Goal: Task Accomplishment & Management: Use online tool/utility

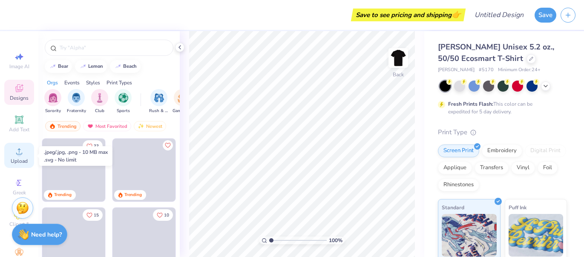
click at [22, 159] on span "Upload" at bounding box center [19, 161] width 17 height 7
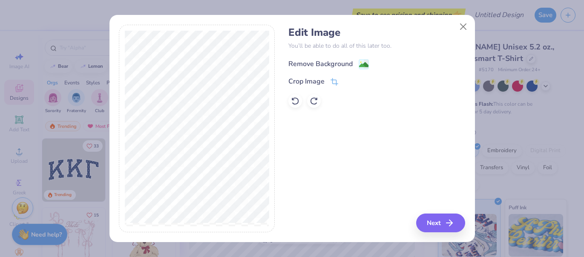
click at [314, 63] on div "Remove Background" at bounding box center [320, 64] width 64 height 10
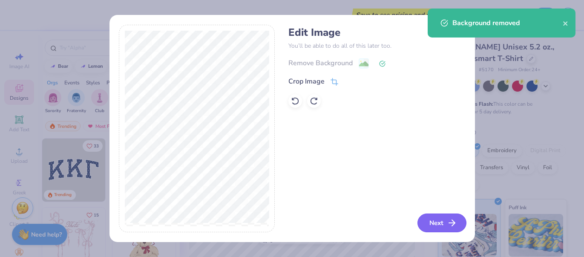
click at [428, 220] on button "Next" at bounding box center [441, 222] width 49 height 19
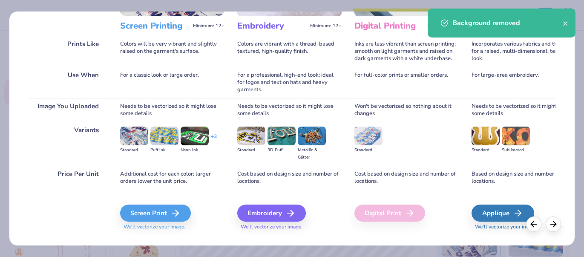
scroll to position [125, 0]
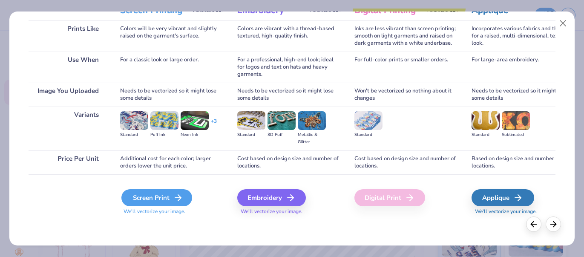
click at [171, 201] on div "Screen Print" at bounding box center [156, 197] width 71 height 17
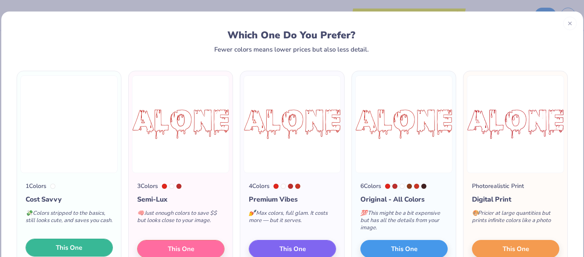
click at [96, 251] on button "This One" at bounding box center [69, 247] width 87 height 18
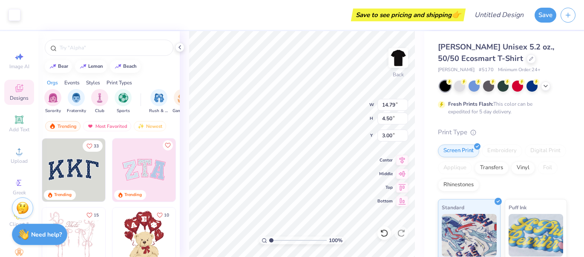
type input "3.00"
click at [11, 17] on div at bounding box center [15, 14] width 12 height 12
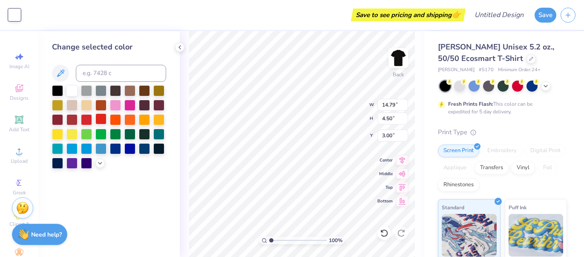
click at [97, 118] on div at bounding box center [100, 118] width 11 height 11
click at [92, 119] on div at bounding box center [86, 118] width 11 height 11
click at [88, 119] on div at bounding box center [86, 118] width 11 height 11
click at [63, 91] on div at bounding box center [57, 89] width 11 height 11
click at [83, 91] on div at bounding box center [86, 89] width 11 height 11
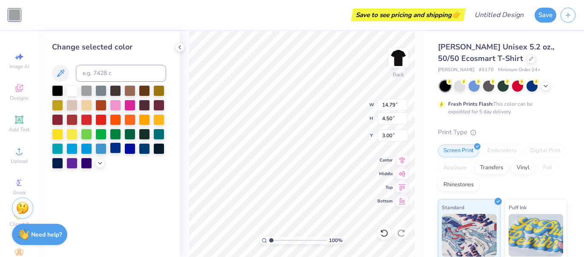
click at [119, 146] on div at bounding box center [115, 147] width 11 height 11
click at [120, 117] on div at bounding box center [115, 118] width 11 height 11
click at [85, 118] on div at bounding box center [86, 118] width 11 height 11
click at [72, 119] on div at bounding box center [71, 118] width 11 height 11
click at [84, 120] on div at bounding box center [86, 118] width 11 height 11
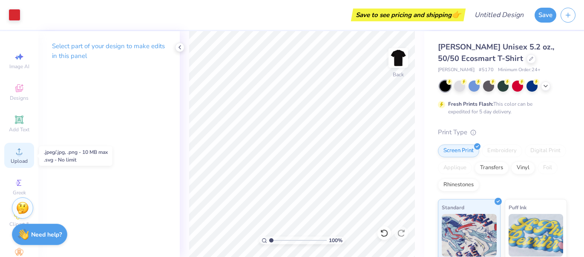
click at [21, 155] on circle at bounding box center [19, 154] width 5 height 5
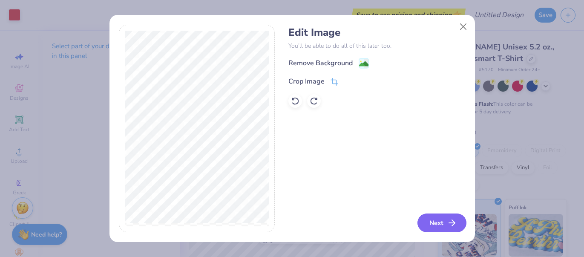
click at [457, 221] on button "Next" at bounding box center [441, 222] width 49 height 19
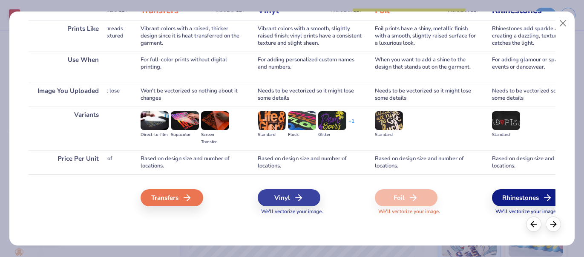
scroll to position [0, 438]
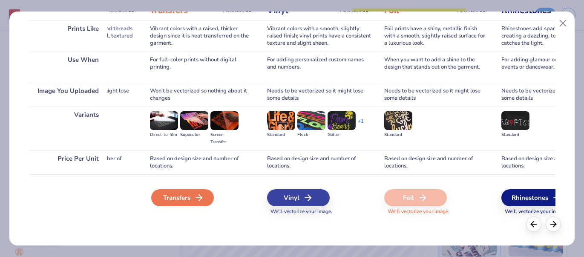
click at [179, 199] on div "Transfers" at bounding box center [182, 197] width 63 height 17
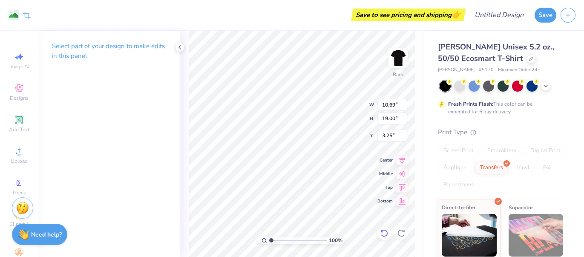
click at [382, 234] on icon at bounding box center [384, 233] width 9 height 9
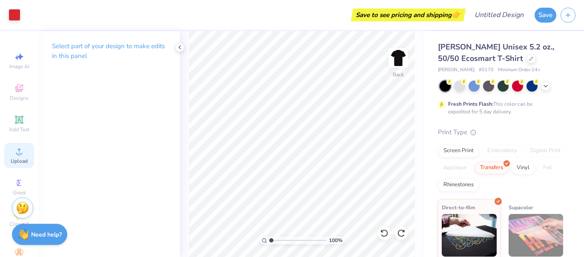
click at [20, 157] on div "Upload" at bounding box center [19, 155] width 30 height 25
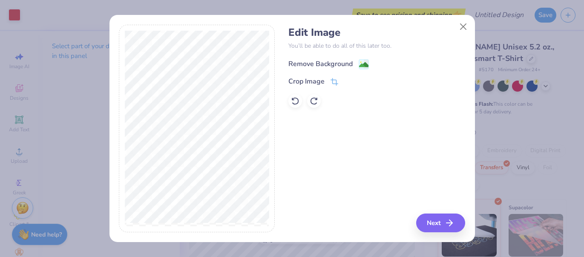
click at [315, 65] on div "Remove Background" at bounding box center [320, 64] width 64 height 10
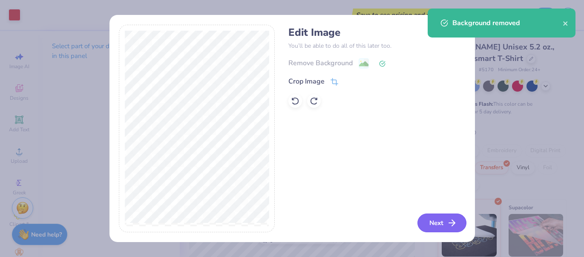
click at [428, 224] on button "Next" at bounding box center [441, 222] width 49 height 19
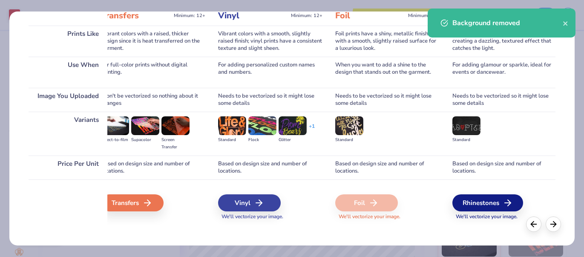
scroll to position [120, 0]
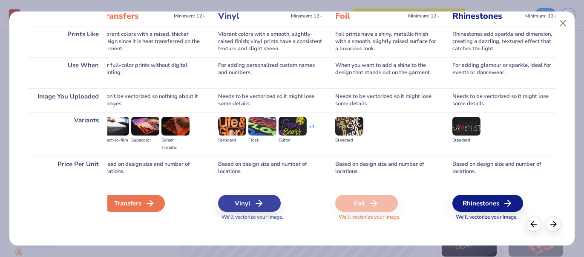
click at [130, 206] on div "Transfers" at bounding box center [133, 203] width 63 height 17
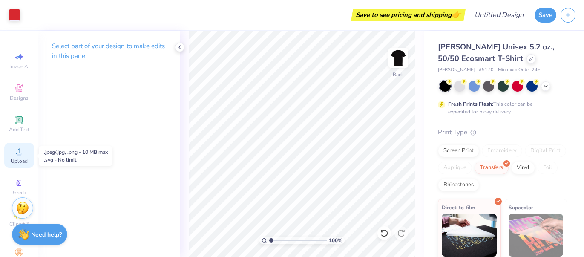
click at [11, 161] on span "Upload" at bounding box center [19, 161] width 17 height 7
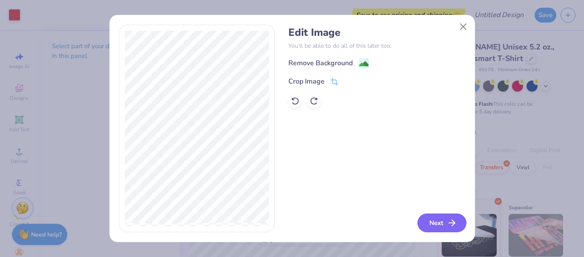
click at [427, 223] on button "Next" at bounding box center [441, 222] width 49 height 19
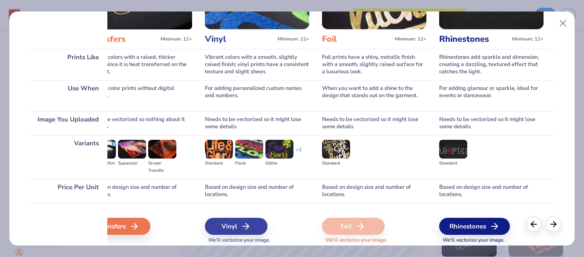
scroll to position [0, 468]
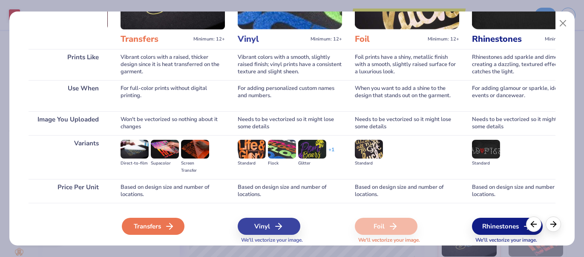
click at [161, 228] on div "Transfers" at bounding box center [153, 226] width 63 height 17
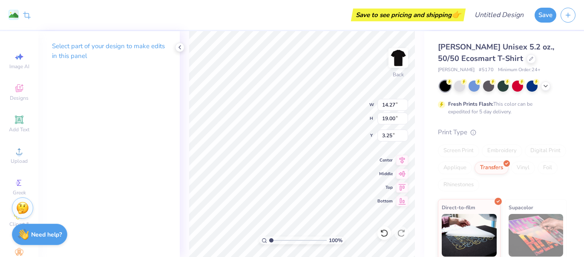
type input "11.91"
type input "15.86"
type input "7.50"
type input "11.58"
type input "15.43"
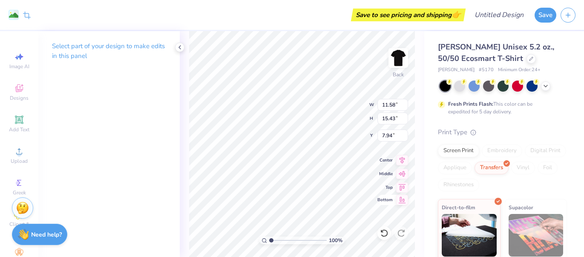
click at [399, 201] on icon at bounding box center [402, 200] width 12 height 10
type input "9.57"
type input "9.98"
type input "13.29"
type input "11.71"
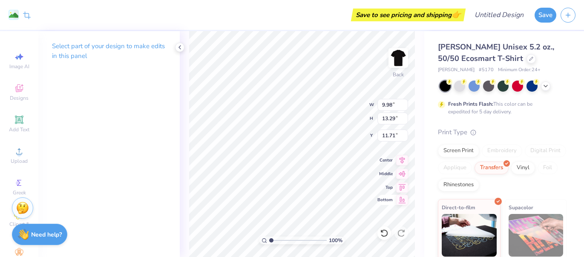
type input "7.59"
type input "10.11"
type input "14.89"
type input "14.79"
type input "12.78"
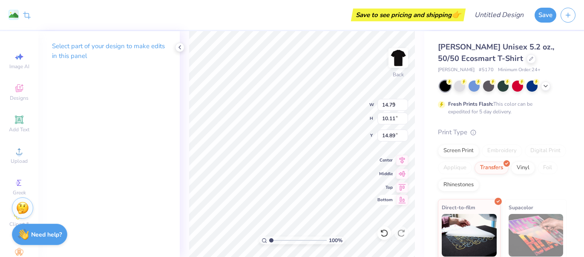
type input "6.36"
click at [382, 232] on icon at bounding box center [384, 233] width 9 height 9
type input "9.98"
type input "13.29"
type input "11.71"
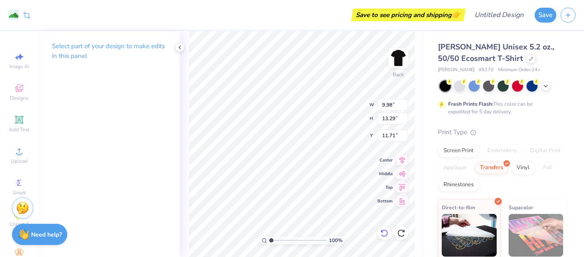
click at [382, 235] on icon at bounding box center [384, 233] width 9 height 9
type input "11.58"
type input "15.43"
click at [383, 234] on icon at bounding box center [384, 233] width 9 height 9
type input "7.94"
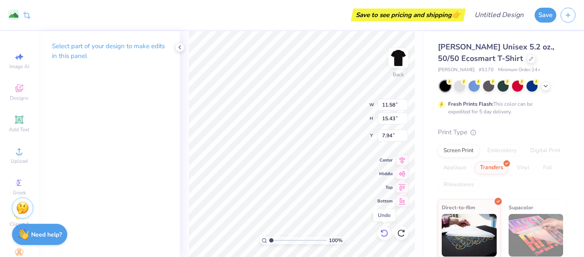
click at [384, 234] on icon at bounding box center [384, 233] width 9 height 9
type input "11.91"
type input "15.86"
click at [384, 234] on icon at bounding box center [384, 233] width 9 height 9
type input "6.39"
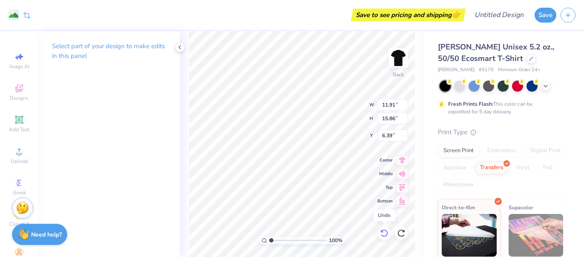
click at [384, 234] on icon at bounding box center [384, 233] width 9 height 9
type input "14.27"
type input "19.00"
type input "3.25"
click at [384, 234] on icon at bounding box center [384, 233] width 9 height 9
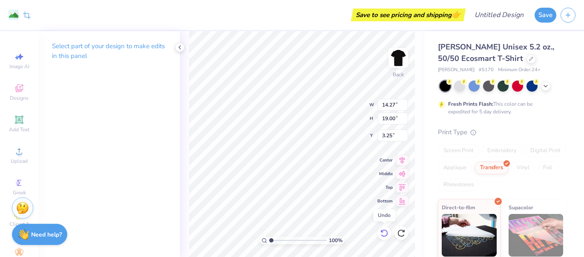
type input "14.79"
type input "12.78"
type input "6.36"
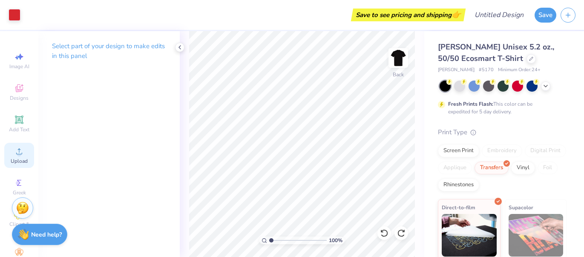
click at [18, 160] on span "Upload" at bounding box center [19, 161] width 17 height 7
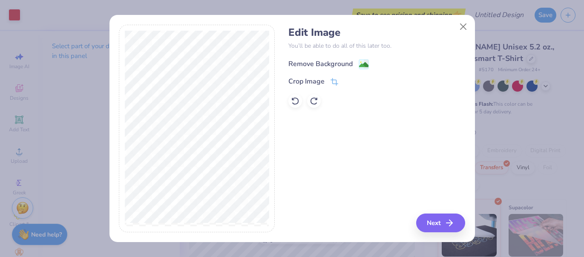
click at [329, 63] on div "Remove Background" at bounding box center [320, 64] width 64 height 10
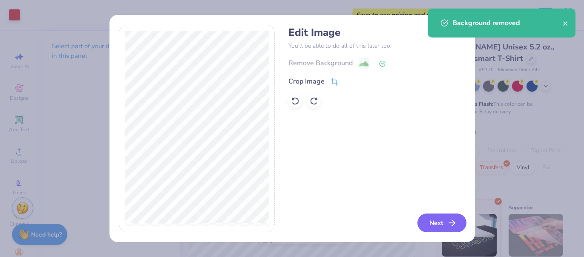
click at [447, 223] on icon "button" at bounding box center [452, 223] width 10 height 10
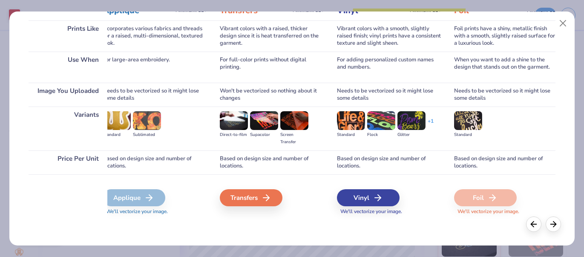
scroll to position [0, 381]
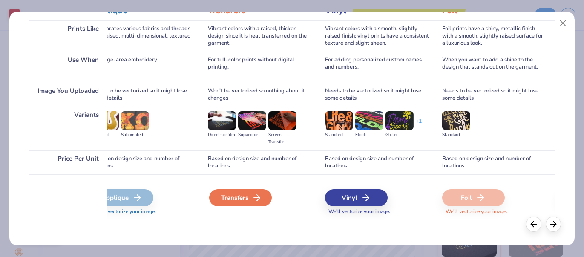
click at [235, 201] on div "Transfers" at bounding box center [240, 197] width 63 height 17
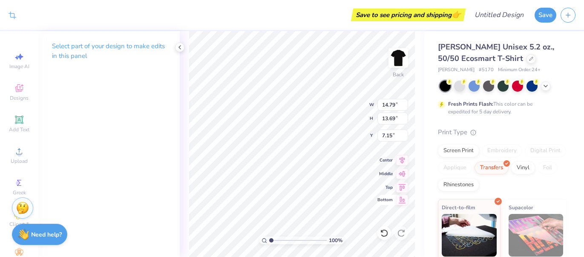
click at [398, 201] on icon at bounding box center [402, 200] width 12 height 10
type input "11.31"
type input "13.27"
type input "12.28"
type input "12.72"
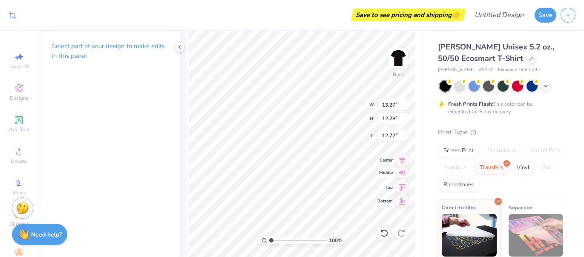
type input "11.13"
type input "10.30"
type input "14.70"
type input "14.79"
type input "12.78"
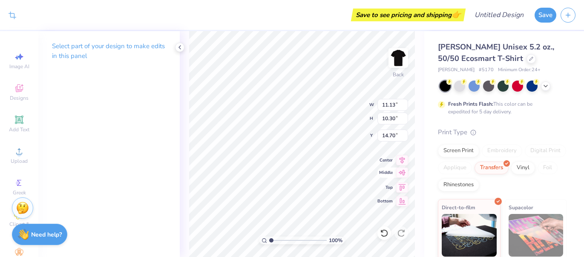
type input "6.36"
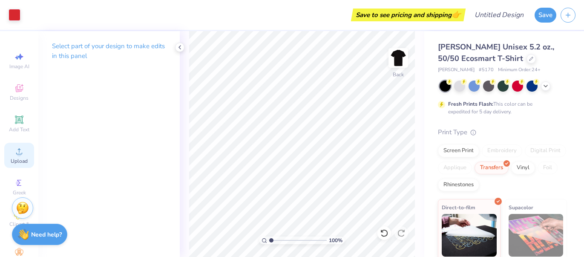
click at [20, 160] on span "Upload" at bounding box center [19, 161] width 17 height 7
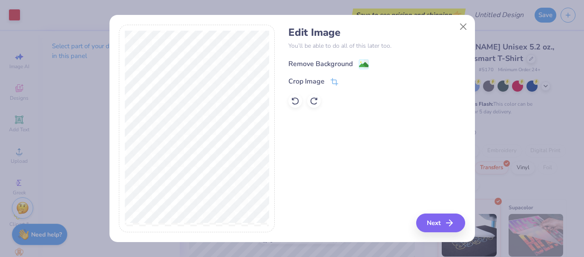
click at [311, 65] on div "Remove Background" at bounding box center [320, 64] width 64 height 10
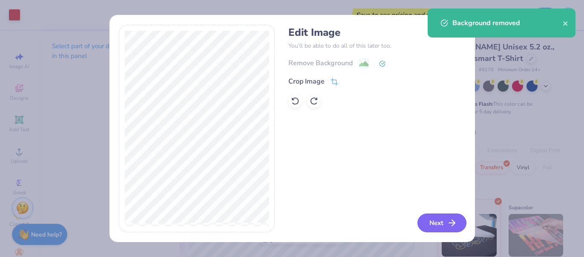
click at [426, 230] on button "Next" at bounding box center [441, 222] width 49 height 19
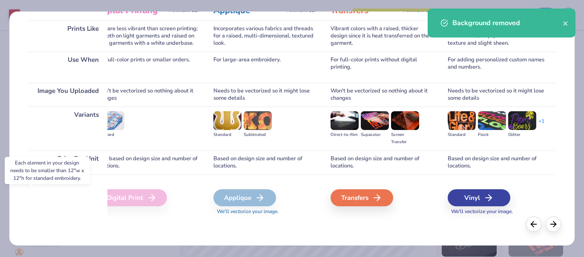
scroll to position [0, 300]
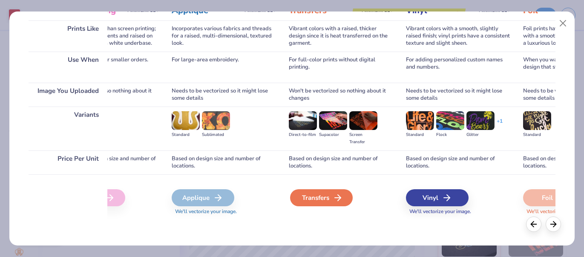
click at [330, 196] on div "Transfers" at bounding box center [321, 197] width 63 height 17
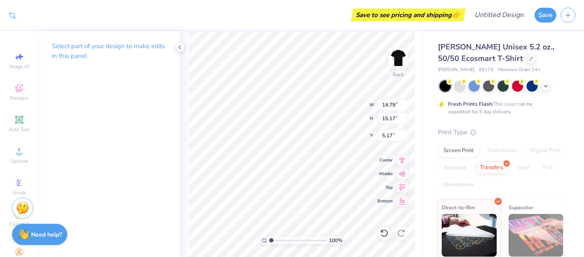
type input "7.89"
type input "8.09"
type input "7.20"
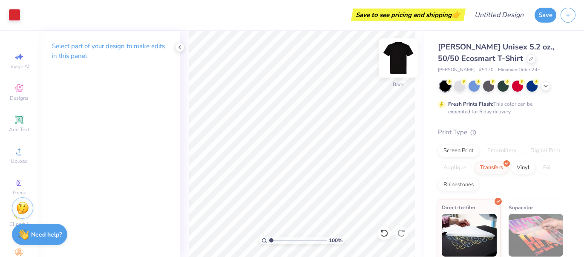
click at [391, 55] on img at bounding box center [398, 58] width 34 height 34
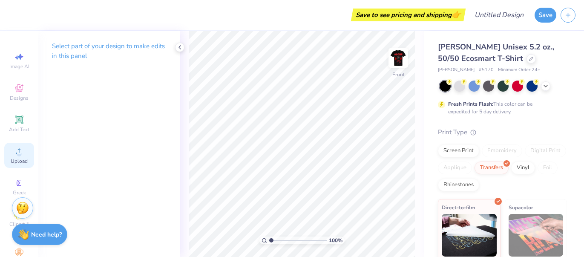
click at [16, 163] on span "Upload" at bounding box center [19, 161] width 17 height 7
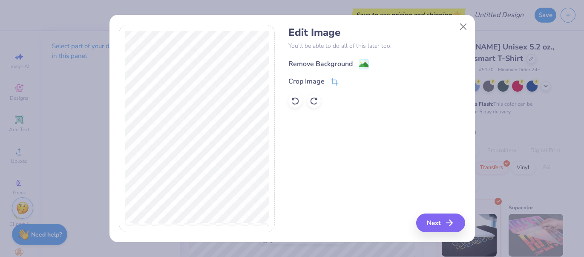
click at [305, 64] on div "Remove Background" at bounding box center [320, 64] width 64 height 10
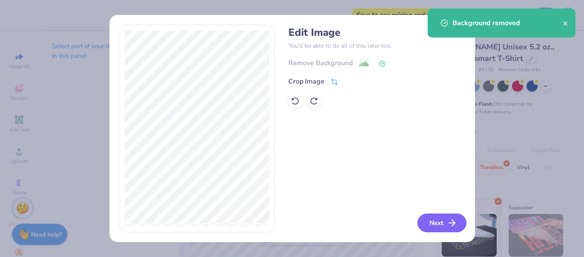
click at [433, 221] on button "Next" at bounding box center [441, 222] width 49 height 19
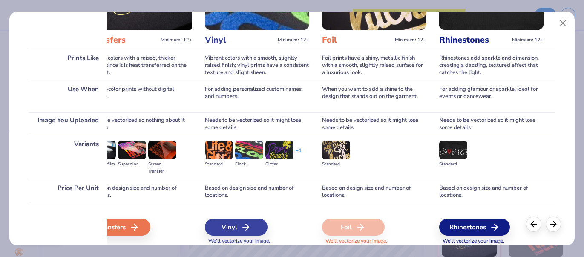
scroll to position [125, 0]
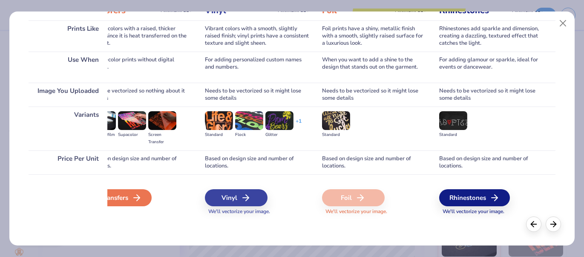
click at [136, 198] on icon at bounding box center [137, 197] width 10 height 10
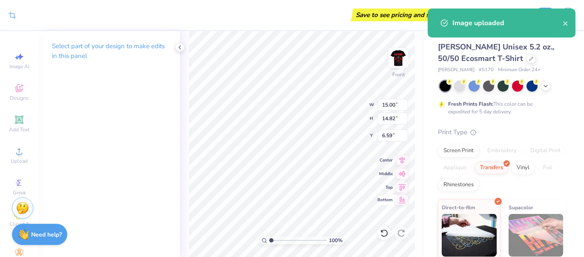
click at [400, 203] on icon at bounding box center [402, 200] width 12 height 10
type input "12.68"
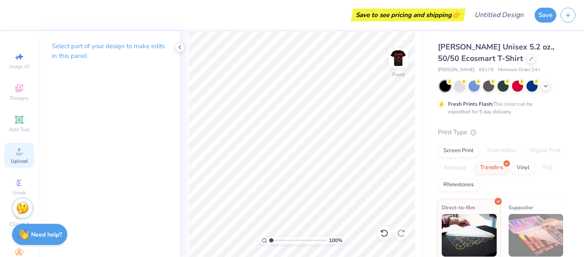
click at [20, 155] on circle at bounding box center [19, 154] width 5 height 5
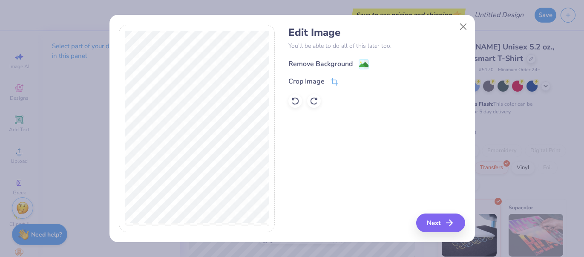
click at [308, 60] on div "Remove Background" at bounding box center [320, 64] width 64 height 10
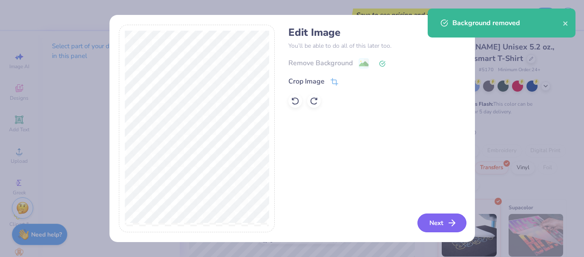
click at [431, 215] on button "Next" at bounding box center [441, 222] width 49 height 19
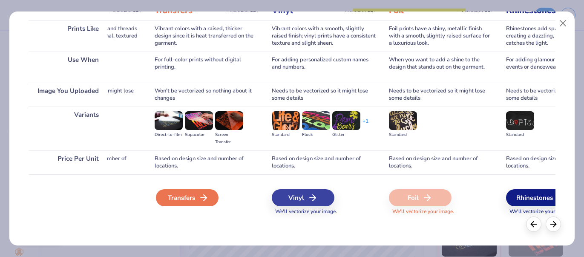
click at [163, 199] on div "Transfers" at bounding box center [187, 197] width 63 height 17
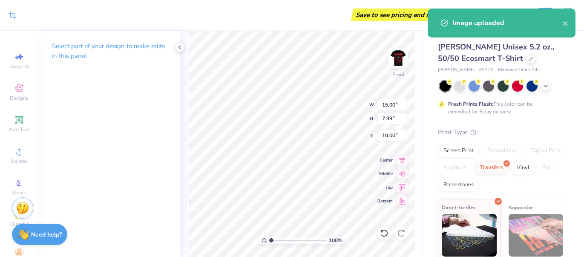
type input "4.31"
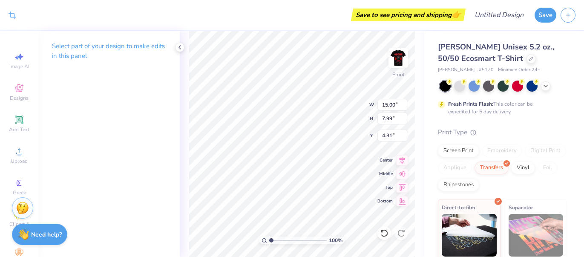
type input "4.27"
click at [395, 54] on img at bounding box center [398, 58] width 34 height 34
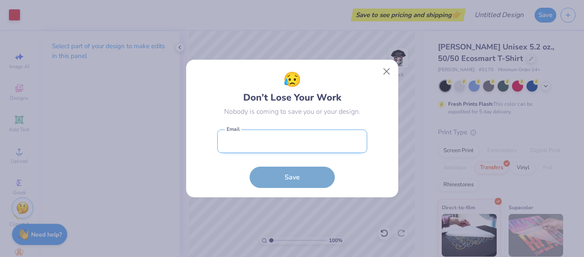
click at [320, 136] on input "email" at bounding box center [292, 140] width 150 height 23
click at [267, 142] on input "malikyhberry)@gmail.com" at bounding box center [292, 140] width 150 height 23
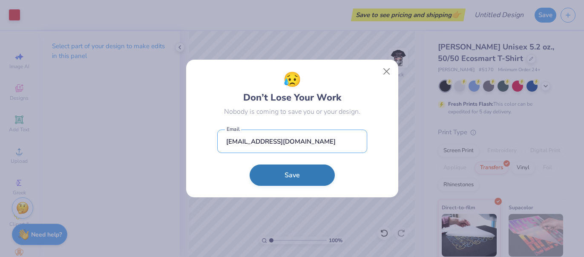
type input "malikyhberry0@gmail.com"
click at [271, 176] on button "Save" at bounding box center [291, 174] width 85 height 21
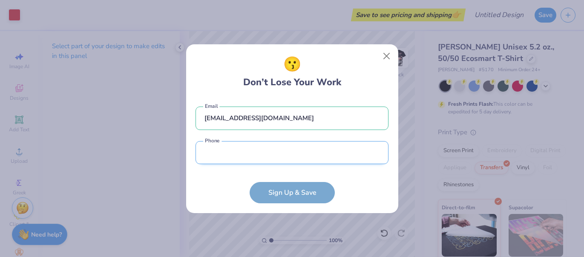
click at [253, 149] on input "tel" at bounding box center [291, 152] width 193 height 23
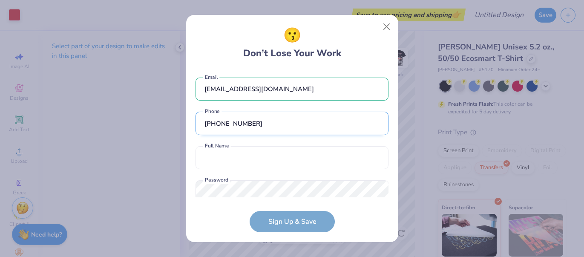
scroll to position [21, 0]
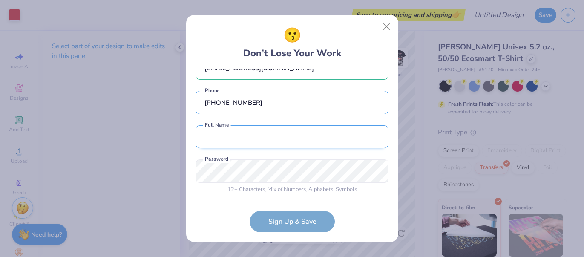
type input "(601) 317-1823"
click at [249, 138] on input "text" at bounding box center [291, 136] width 193 height 23
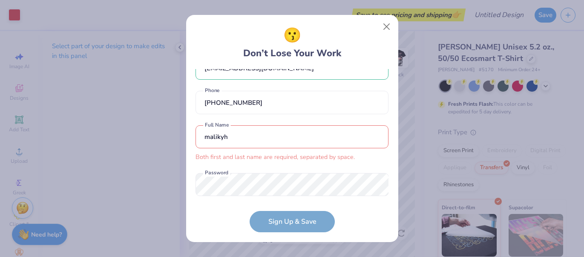
click at [230, 142] on input "malikyh" at bounding box center [291, 136] width 193 height 23
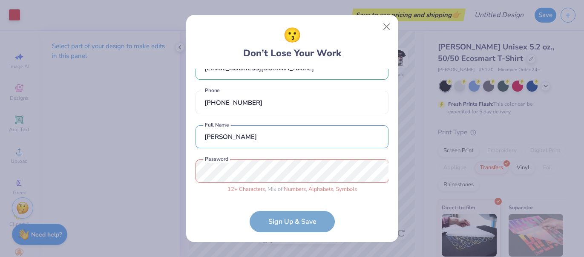
type input "malikyh berry"
click at [312, 224] on form "malikyhberry0@gmail.com Email (601) 317-1823 Phone malikyh berry Full Name 12 +…" at bounding box center [291, 150] width 193 height 163
click at [282, 216] on form "malikyhberry0@gmail.com Email (601) 317-1823 Phone malikyh berry Full Name 12 +…" at bounding box center [291, 150] width 193 height 163
click at [298, 214] on form "malikyhberry0@gmail.com Email (601) 317-1823 Phone malikyh berry Full Name 12 +…" at bounding box center [291, 150] width 193 height 163
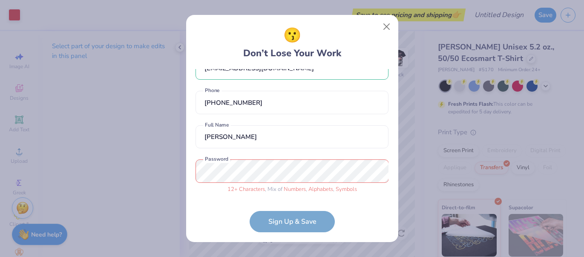
scroll to position [34, 0]
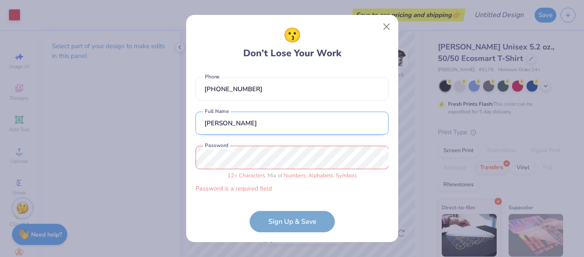
click at [252, 123] on input "malikyh berry" at bounding box center [291, 123] width 193 height 23
click at [245, 123] on input "malikyh berry" at bounding box center [291, 123] width 193 height 23
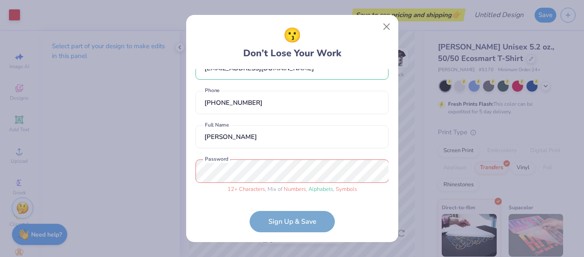
scroll to position [21, 0]
click at [281, 229] on form "malikyhberry0@gmail.com Email (601) 317-1823 Phone malikyh berry Full Name 12 +…" at bounding box center [291, 150] width 193 height 163
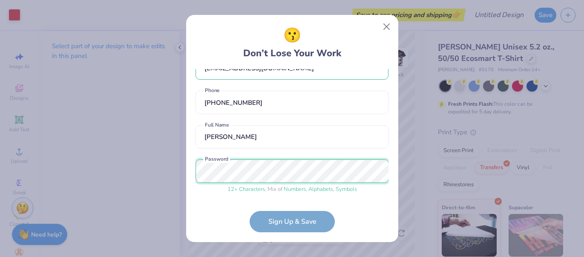
scroll to position [54, 0]
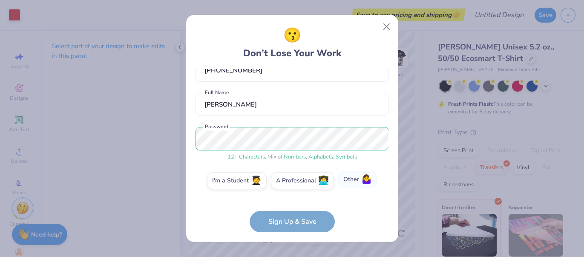
click at [345, 181] on label "Other 🤷‍♀️" at bounding box center [357, 179] width 39 height 17
click at [295, 233] on input "Other 🤷‍♀️" at bounding box center [292, 236] width 6 height 6
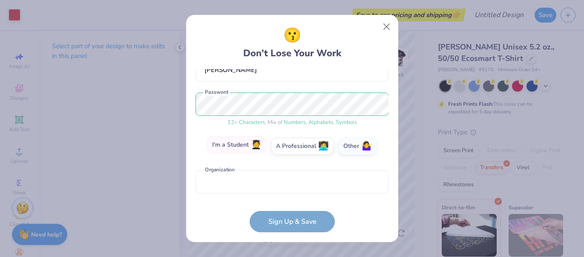
click at [239, 145] on label "I'm a Student 🧑‍🎓" at bounding box center [237, 144] width 60 height 17
click at [289, 233] on input "I'm a Student 🧑‍🎓" at bounding box center [292, 236] width 6 height 6
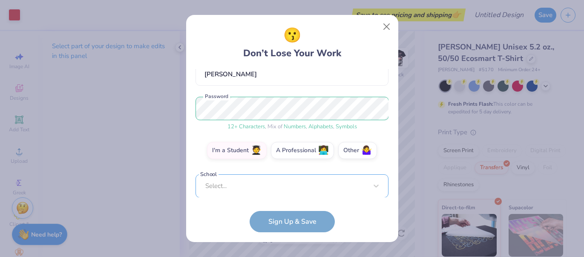
click at [290, 189] on div "Select..." at bounding box center [291, 185] width 193 height 23
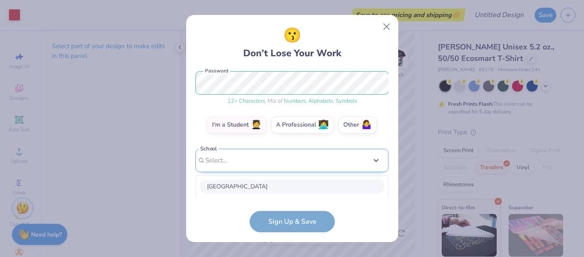
scroll to position [215, 0]
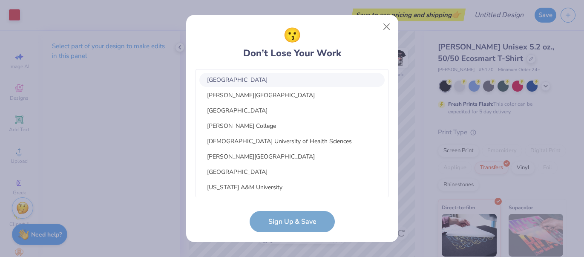
click at [227, 56] on div "😗 Don’t Lose Your Work" at bounding box center [291, 43] width 193 height 36
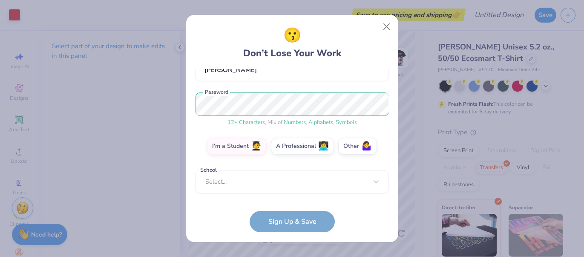
scroll to position [88, 0]
click at [308, 147] on label "A Professional 👩‍💻" at bounding box center [302, 144] width 63 height 17
click at [295, 233] on input "A Professional 👩‍💻" at bounding box center [292, 236] width 6 height 6
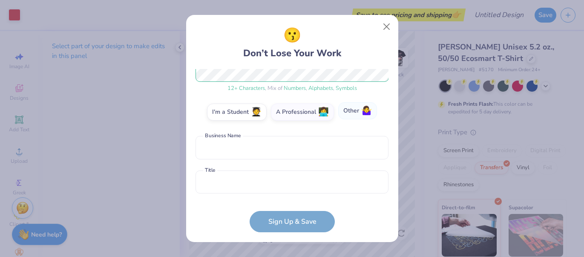
click at [348, 116] on label "Other 🤷‍♀️" at bounding box center [357, 110] width 39 height 17
click at [295, 233] on input "Other 🤷‍♀️" at bounding box center [292, 236] width 6 height 6
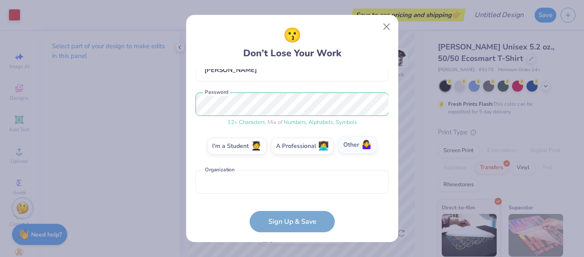
scroll to position [88, 0]
click at [254, 185] on input "text" at bounding box center [291, 181] width 193 height 23
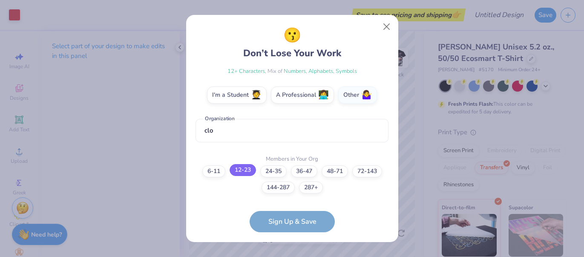
click at [242, 175] on label "12-23" at bounding box center [242, 170] width 26 height 12
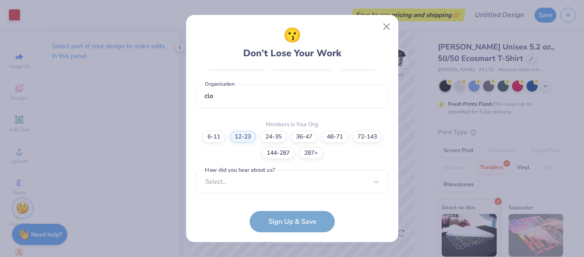
click at [280, 222] on form "malikyhberry0@gmail.com Email (601) 317-1823 Phone malikyh berry Full Name 12 +…" at bounding box center [291, 150] width 193 height 163
click at [223, 103] on input "clo" at bounding box center [291, 95] width 193 height 23
type input "c"
type input "clothing designer"
click at [216, 137] on label "6-11" at bounding box center [213, 135] width 23 height 12
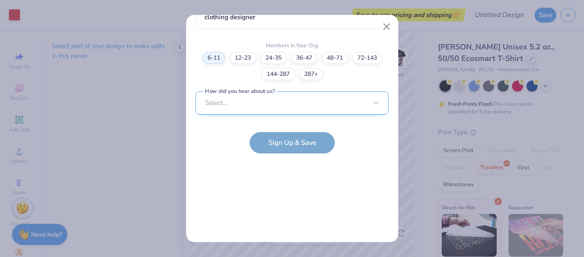
click at [241, 96] on div "Select..." at bounding box center [291, 102] width 193 height 23
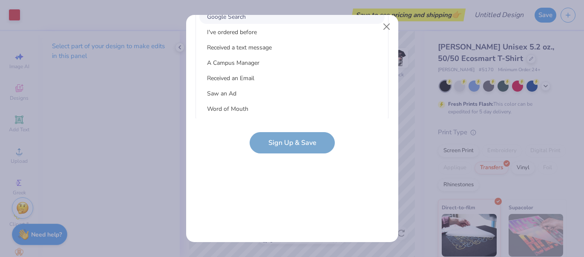
scroll to position [0, 0]
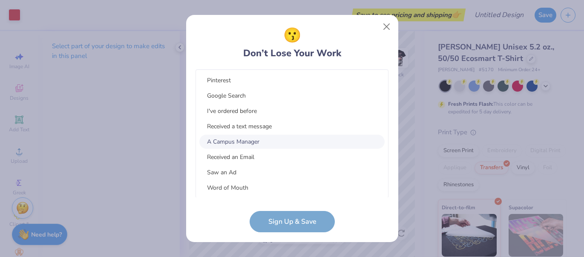
click at [264, 138] on div "A Campus Manager" at bounding box center [291, 142] width 185 height 14
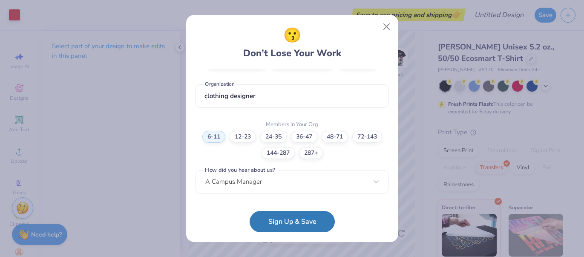
scroll to position [173, 0]
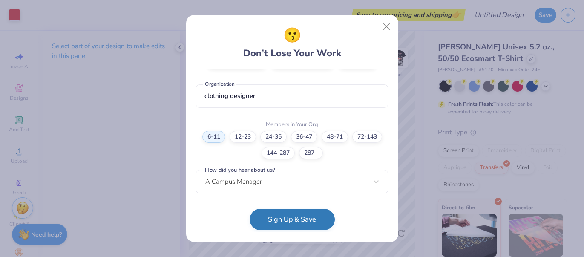
click at [283, 218] on button "Sign Up & Save" at bounding box center [291, 219] width 85 height 21
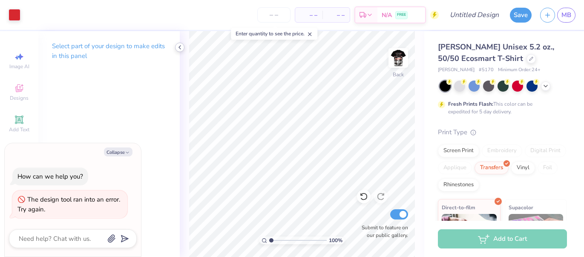
click at [178, 48] on icon at bounding box center [179, 47] width 7 height 7
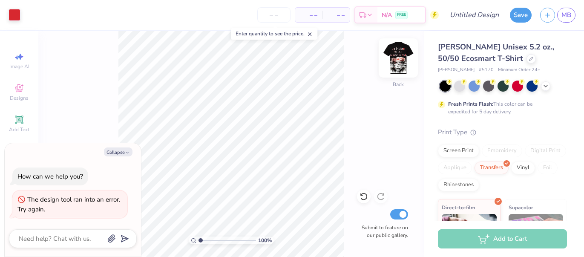
click at [398, 59] on img at bounding box center [398, 58] width 34 height 34
click at [398, 59] on img at bounding box center [398, 57] width 17 height 17
click at [398, 59] on img at bounding box center [398, 58] width 34 height 34
type textarea "x"
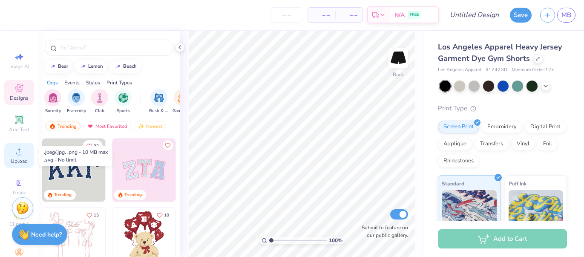
click at [18, 160] on span "Upload" at bounding box center [19, 161] width 17 height 7
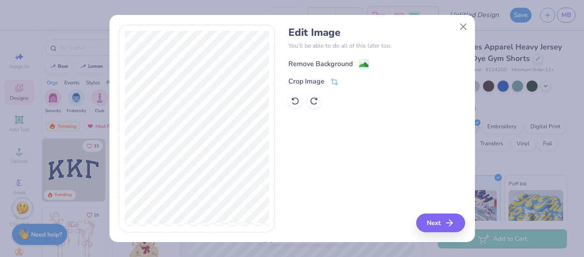
click at [340, 60] on div "Remove Background" at bounding box center [320, 64] width 64 height 10
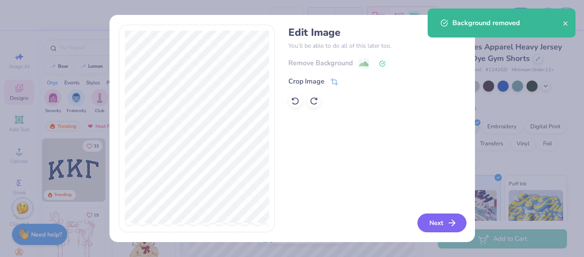
click at [436, 221] on button "Next" at bounding box center [441, 222] width 49 height 19
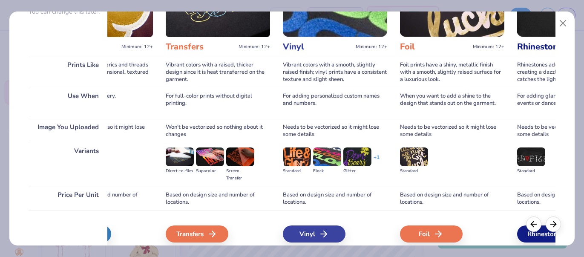
scroll to position [0, 407]
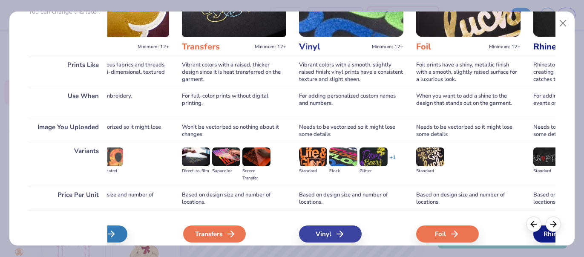
click at [226, 234] on icon at bounding box center [231, 234] width 10 height 10
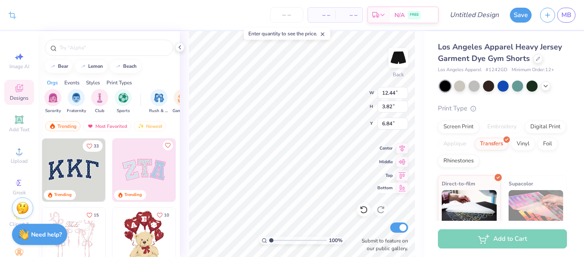
click at [401, 190] on icon at bounding box center [401, 188] width 7 height 6
type input "13.18"
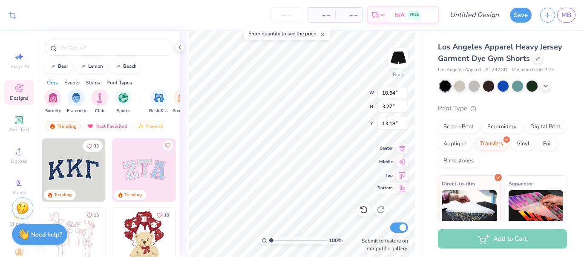
type input "10.64"
type input "3.27"
type input "13.27"
type input "10.71"
type input "3.30"
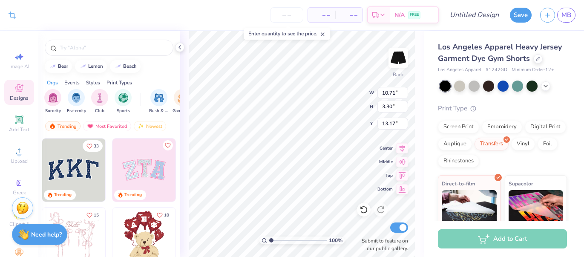
type input "13.70"
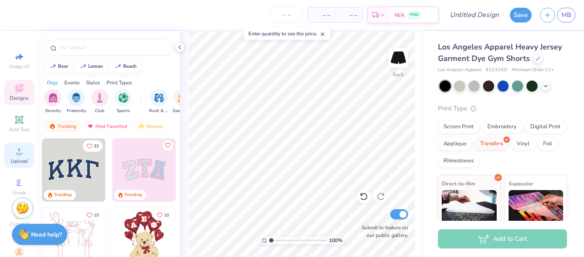
click at [16, 155] on icon at bounding box center [19, 151] width 10 height 10
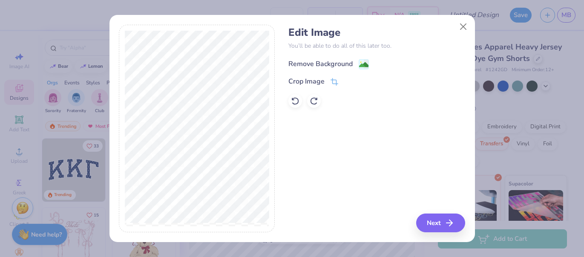
click at [304, 59] on div "Remove Background" at bounding box center [320, 64] width 64 height 10
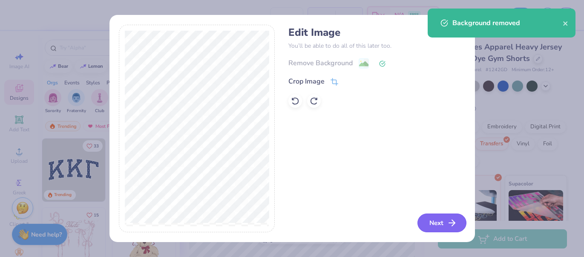
click at [445, 228] on button "Next" at bounding box center [441, 222] width 49 height 19
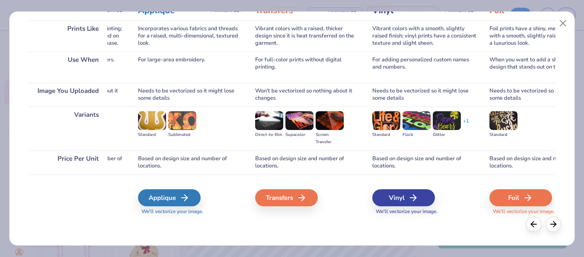
scroll to position [0, 333]
click at [286, 201] on div "Transfers" at bounding box center [288, 197] width 63 height 17
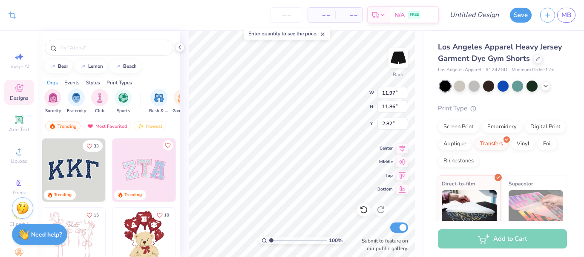
type input "9.43"
type input "9.34"
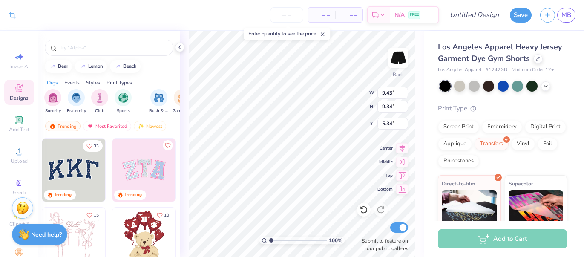
type input "3.57"
type input "6.85"
type input "10.71"
type input "3.30"
type input "9.31"
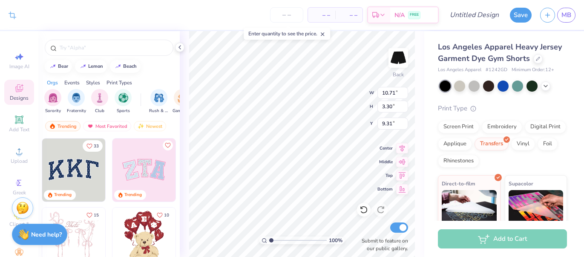
type input "12.88"
type input "9.43"
type input "9.34"
type input "6.85"
type input "6.91"
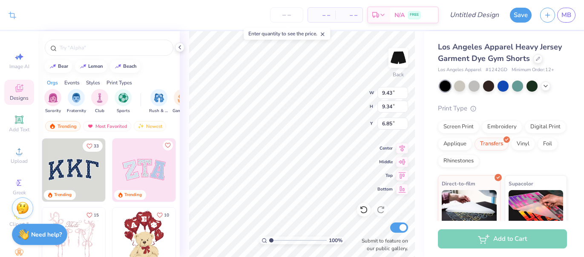
type input "6.85"
click at [401, 188] on icon at bounding box center [402, 188] width 12 height 10
type input "10.15"
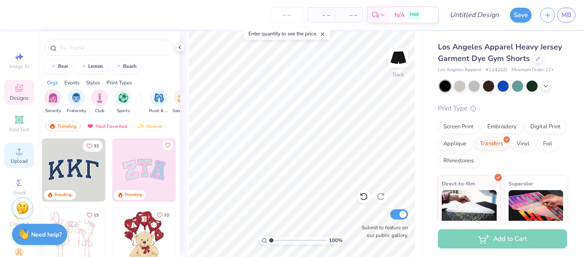
click at [12, 161] on span "Upload" at bounding box center [19, 161] width 17 height 7
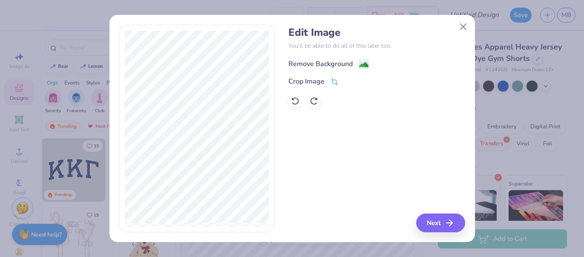
click at [329, 64] on div "Remove Background" at bounding box center [320, 64] width 64 height 10
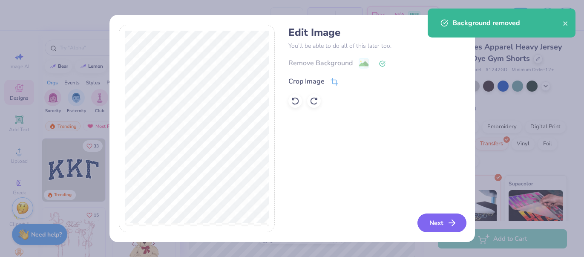
click at [430, 220] on button "Next" at bounding box center [441, 222] width 49 height 19
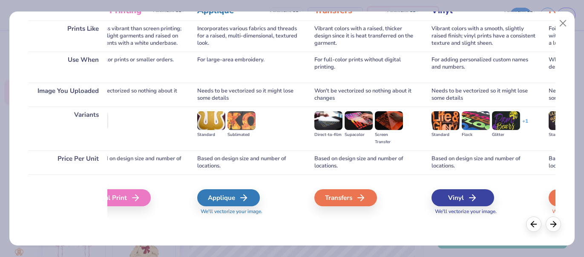
scroll to position [0, 285]
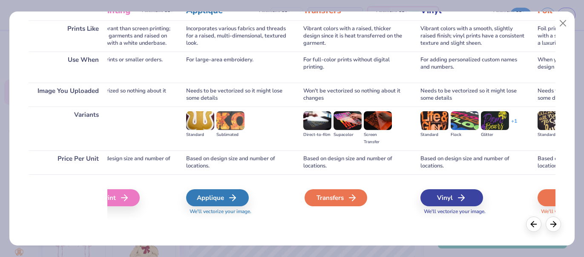
click at [327, 201] on div "Transfers" at bounding box center [335, 197] width 63 height 17
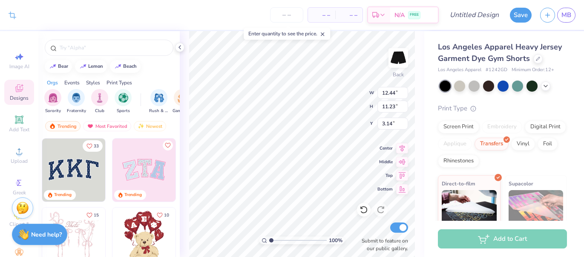
type input "9.11"
type input "8.23"
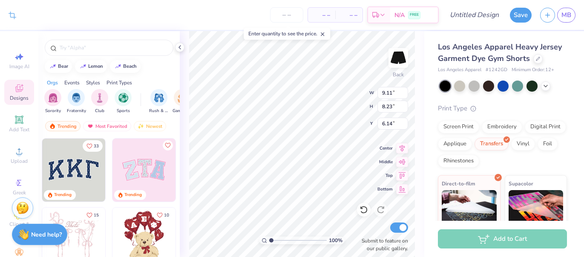
type input "5.08"
type input "8.63"
type input "7.78"
type input "5.52"
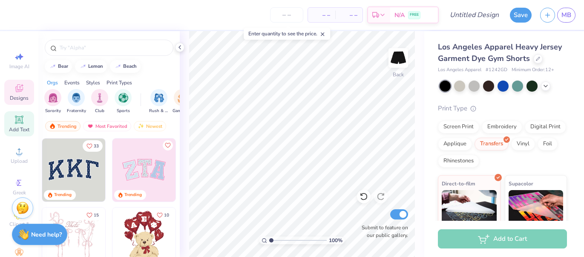
click at [17, 122] on icon at bounding box center [19, 119] width 6 height 6
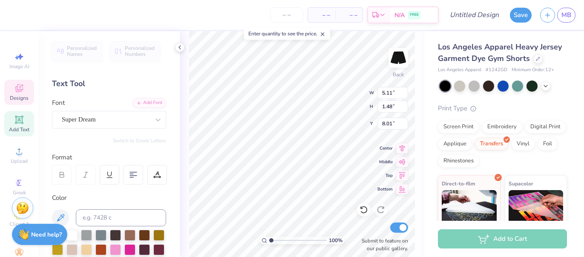
click at [19, 88] on icon at bounding box center [19, 88] width 10 height 10
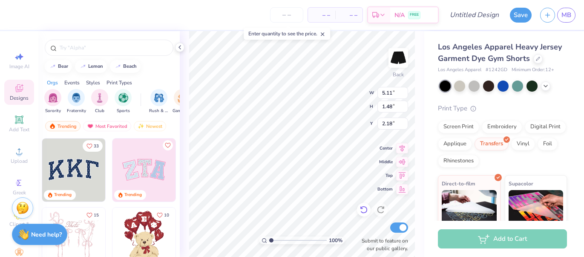
click at [362, 209] on icon at bounding box center [363, 209] width 9 height 9
type input "8.01"
click at [363, 209] on icon at bounding box center [363, 209] width 9 height 9
click at [20, 18] on div "– – Per Item – – Total Est. Delivery N/A FREE" at bounding box center [229, 15] width 418 height 30
click at [17, 17] on div "Crop Image – – Per Item – – Total Est. Delivery N/A FREE Design Title Save MB" at bounding box center [292, 15] width 584 height 30
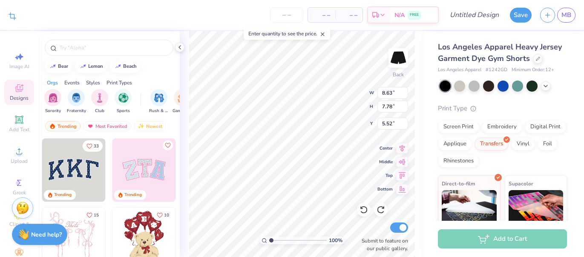
click at [13, 15] on icon at bounding box center [13, 16] width 8 height 8
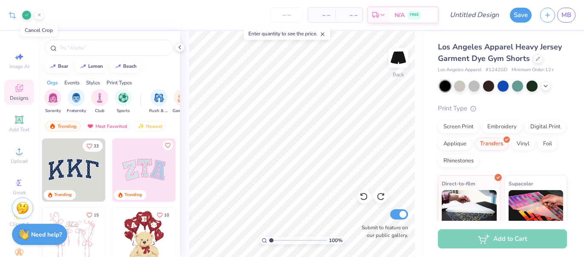
click at [38, 16] on icon at bounding box center [39, 14] width 5 height 5
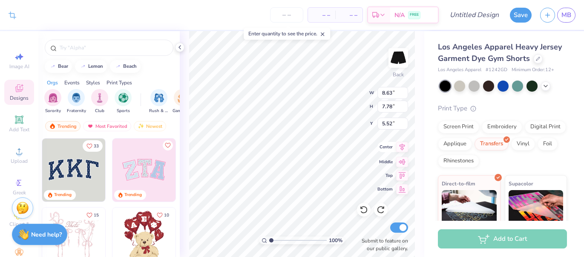
click at [400, 149] on icon at bounding box center [402, 147] width 12 height 10
click at [401, 159] on icon at bounding box center [402, 160] width 12 height 10
click at [401, 173] on icon at bounding box center [402, 174] width 12 height 10
type input "0.97"
type input "3.32"
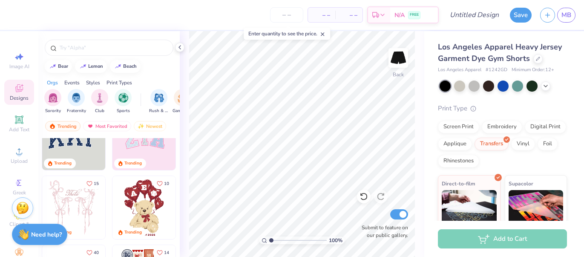
scroll to position [0, 0]
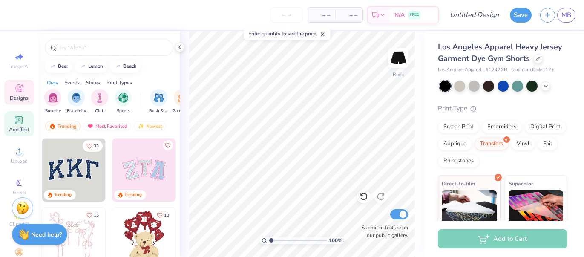
click at [16, 115] on icon at bounding box center [19, 120] width 10 height 10
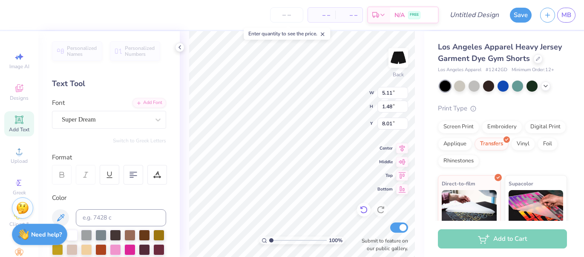
click at [364, 210] on icon at bounding box center [363, 209] width 9 height 9
click at [381, 17] on icon at bounding box center [382, 16] width 7 height 7
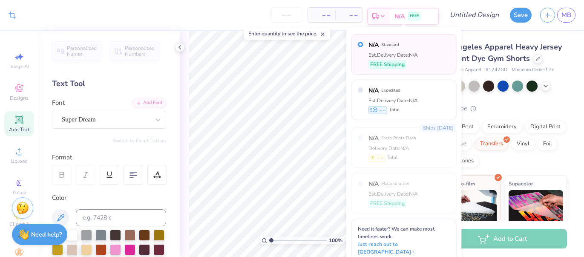
click at [381, 17] on icon at bounding box center [382, 16] width 7 height 7
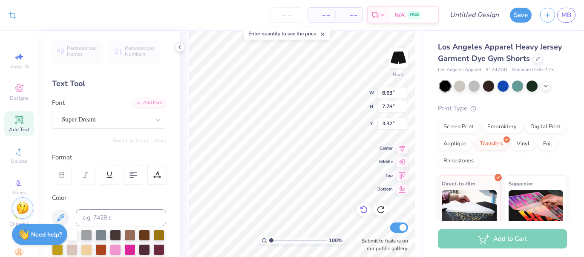
click at [367, 211] on icon at bounding box center [363, 209] width 9 height 9
click at [366, 211] on icon at bounding box center [363, 209] width 9 height 9
click at [366, 212] on icon at bounding box center [363, 209] width 9 height 9
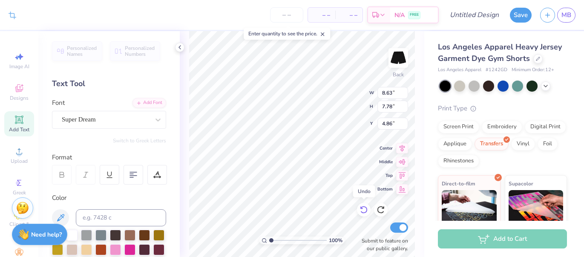
type input "5.52"
click at [366, 212] on icon at bounding box center [363, 209] width 9 height 9
type input "9.11"
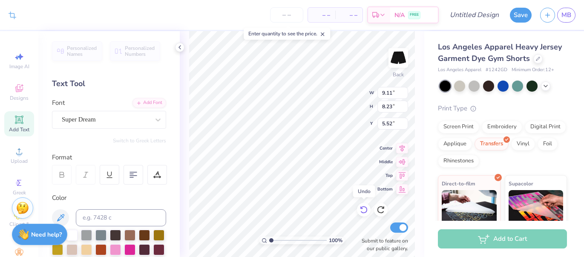
type input "8.23"
click at [366, 212] on icon at bounding box center [363, 209] width 9 height 9
type input "6.14"
click at [366, 212] on icon at bounding box center [363, 209] width 9 height 9
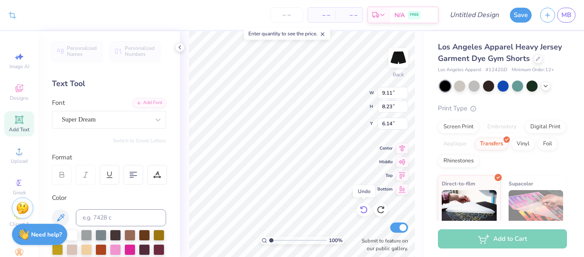
type input "12.44"
type input "11.23"
type input "3.14"
click at [366, 212] on icon at bounding box center [363, 209] width 9 height 9
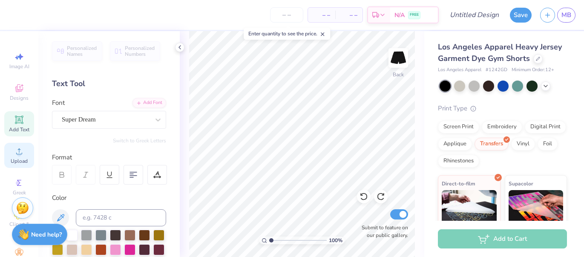
click at [14, 162] on span "Upload" at bounding box center [19, 161] width 17 height 7
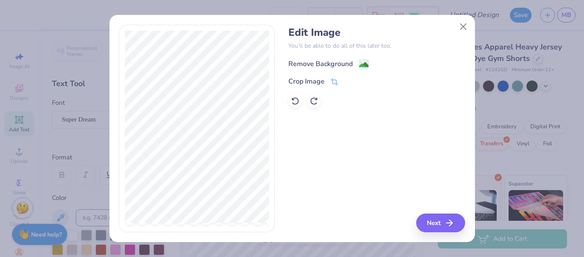
click at [289, 65] on div "Remove Background" at bounding box center [320, 64] width 64 height 10
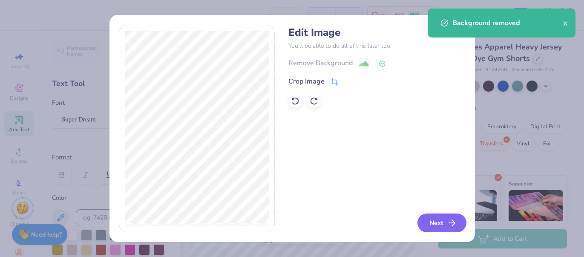
click at [424, 224] on button "Next" at bounding box center [441, 222] width 49 height 19
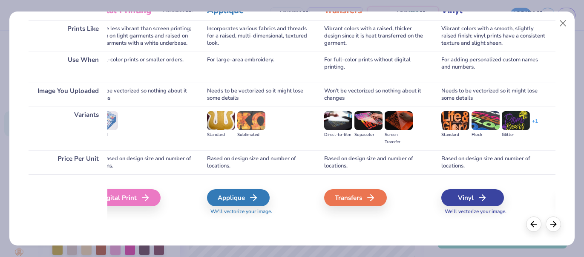
scroll to position [0, 266]
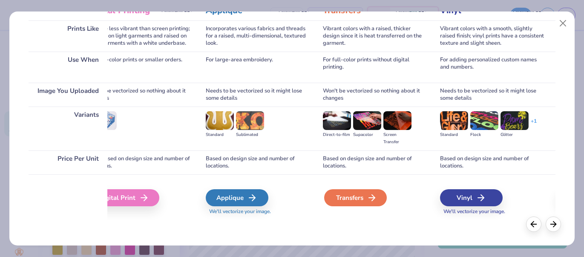
click at [339, 202] on div "Transfers" at bounding box center [355, 197] width 63 height 17
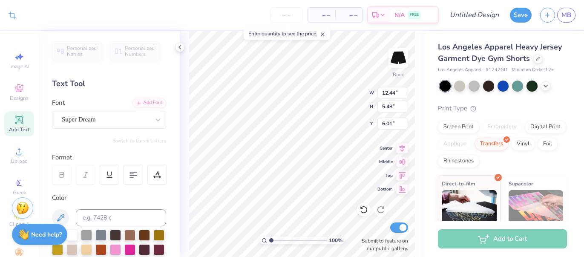
type input "9.82"
type input "4.32"
type input "7.17"
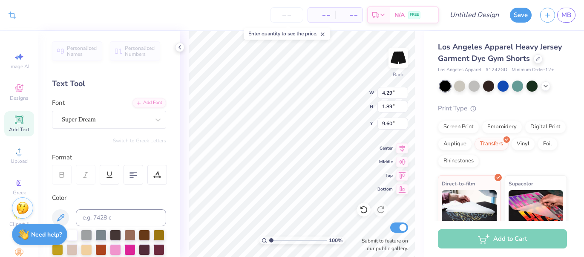
type input "4.29"
type input "1.89"
type input "9.60"
click at [358, 206] on div at bounding box center [364, 210] width 14 height 14
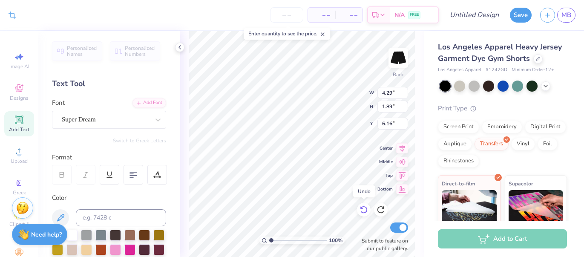
type input "9.60"
click at [363, 208] on icon at bounding box center [363, 209] width 9 height 9
type input "9.82"
type input "4.32"
type input "7.17"
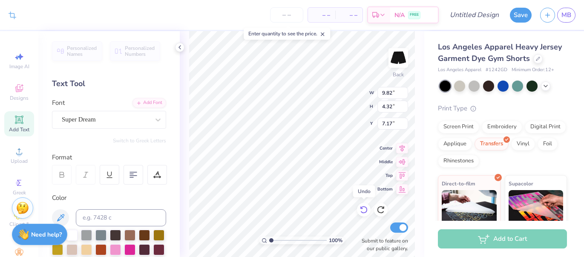
click at [364, 209] on icon at bounding box center [363, 209] width 9 height 9
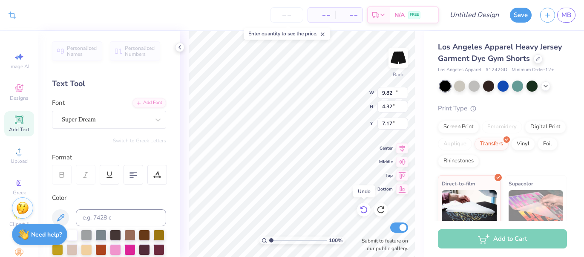
type input "12.44"
type input "5.48"
type input "6.01"
click at [365, 212] on icon at bounding box center [363, 209] width 9 height 9
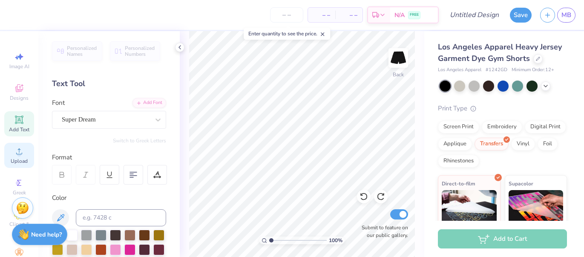
click at [15, 164] on span "Upload" at bounding box center [19, 161] width 17 height 7
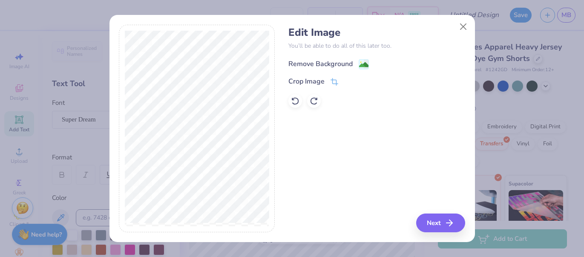
click at [322, 63] on div "Remove Background" at bounding box center [320, 64] width 64 height 10
click at [425, 217] on button "Next" at bounding box center [441, 222] width 49 height 19
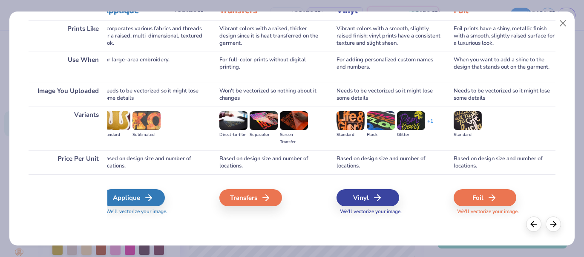
scroll to position [0, 373]
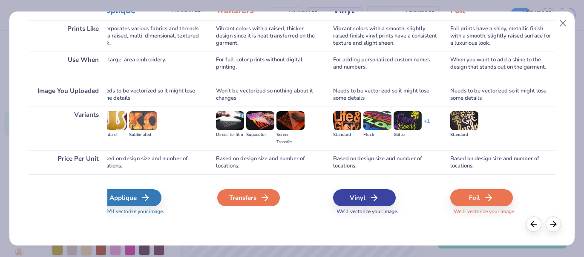
click at [252, 204] on div "Transfers" at bounding box center [248, 197] width 63 height 17
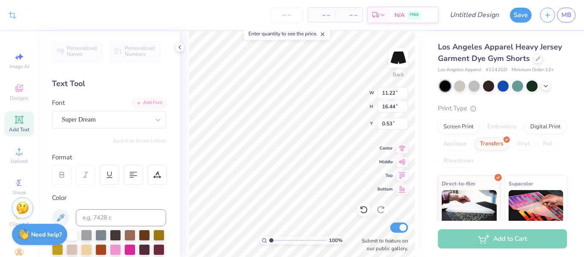
type input "9.61"
type input "14.08"
type input "1.71"
click at [335, 93] on div "100 % Back W 9.61 9.61 " H 14.08 14.08 " Y 1.71 1.71 " Center Middle Top Bottom…" at bounding box center [302, 144] width 244 height 226
type input "9.06"
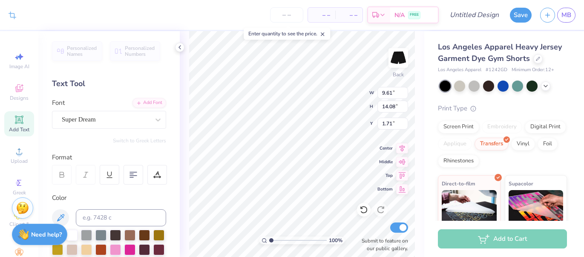
type input "13.27"
type input "2.52"
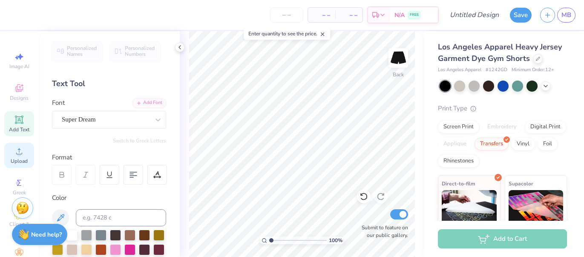
click at [25, 160] on span "Upload" at bounding box center [19, 161] width 17 height 7
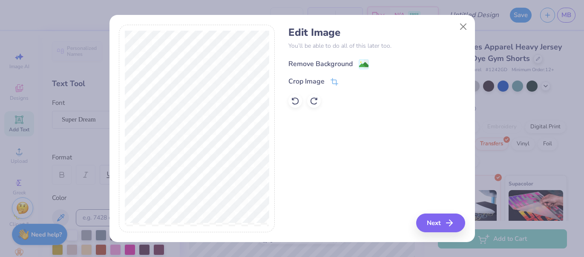
click at [304, 64] on div "Remove Background" at bounding box center [320, 64] width 64 height 10
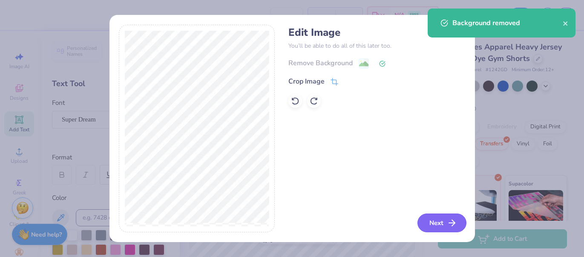
click at [436, 226] on button "Next" at bounding box center [441, 222] width 49 height 19
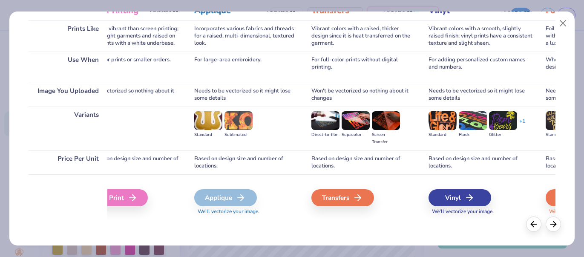
scroll to position [0, 283]
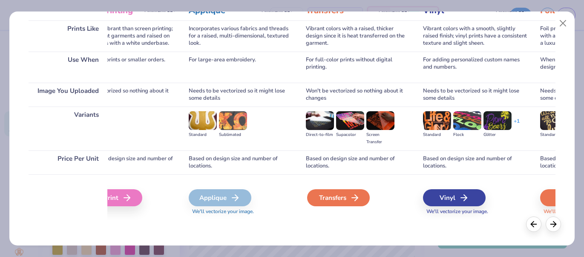
click at [316, 203] on div "Transfers" at bounding box center [338, 197] width 63 height 17
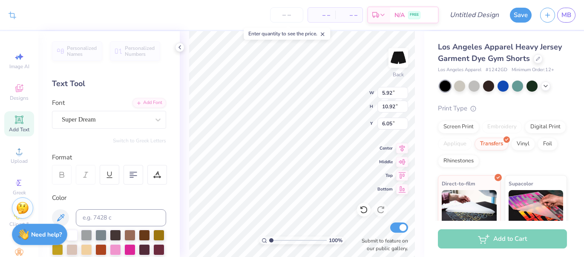
type input "5.92"
type input "10.92"
type input "1.16"
type input "5.20"
type input "9.58"
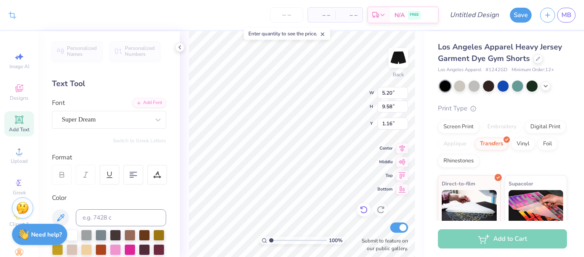
click at [363, 212] on icon at bounding box center [363, 210] width 7 height 8
type input "5.92"
type input "10.92"
click at [363, 212] on icon at bounding box center [363, 210] width 7 height 8
type input "6.05"
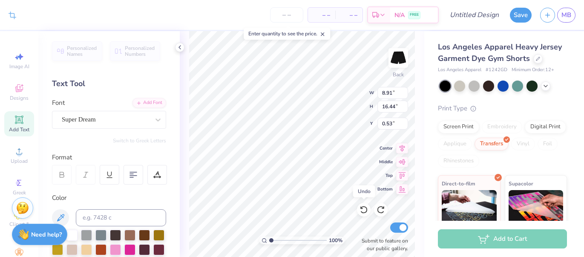
click at [363, 212] on icon at bounding box center [363, 210] width 7 height 8
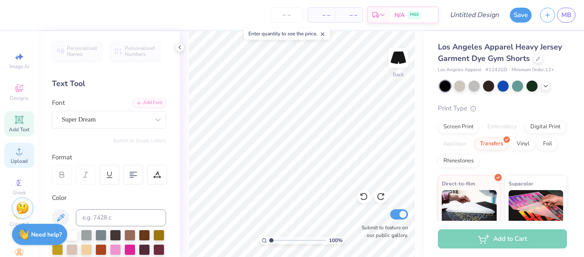
click at [13, 157] on div "Upload" at bounding box center [19, 155] width 30 height 25
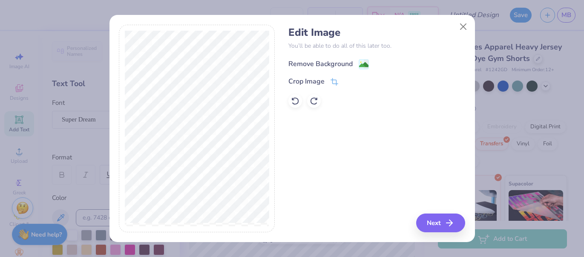
click at [326, 67] on div "Remove Background" at bounding box center [320, 64] width 64 height 10
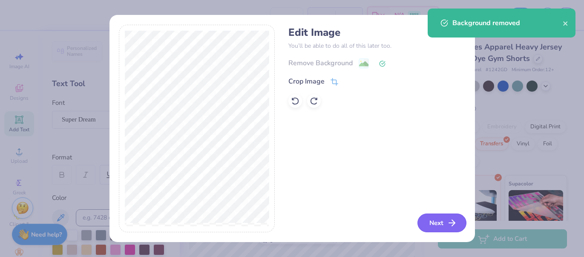
click at [438, 222] on button "Next" at bounding box center [441, 222] width 49 height 19
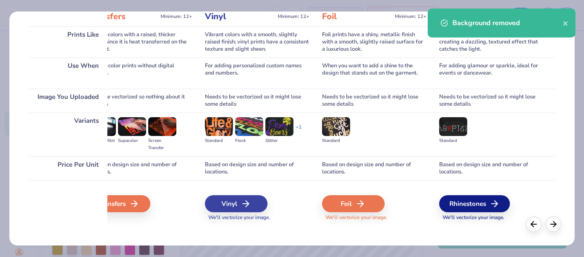
scroll to position [0, 501]
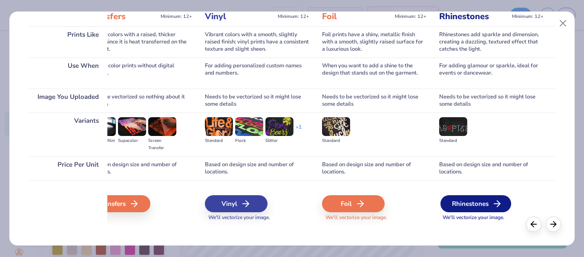
click at [468, 201] on div "Rhinestones" at bounding box center [475, 203] width 71 height 17
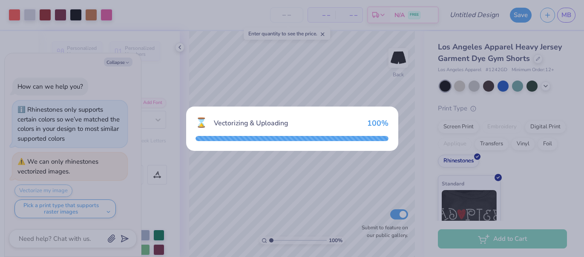
click at [368, 99] on div "⌛ Vectorizing & Uploading 100 %" at bounding box center [292, 128] width 584 height 257
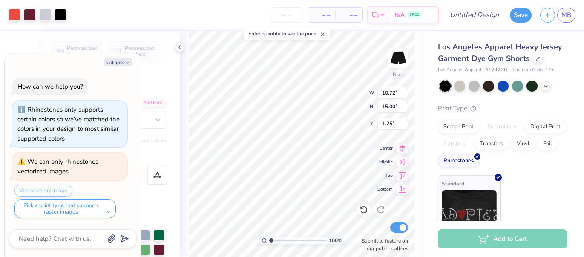
type textarea "x"
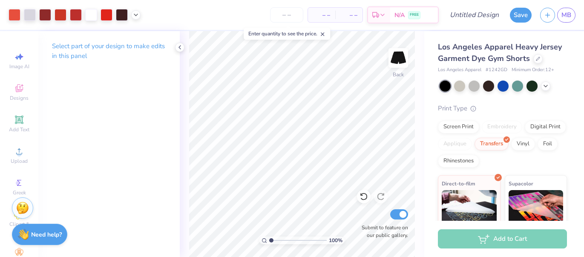
scroll to position [80, 0]
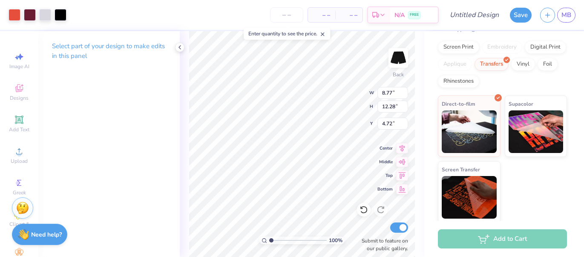
type input "5.09"
type input "7.13"
type input "5.19"
type input "6.89"
type input "6.82"
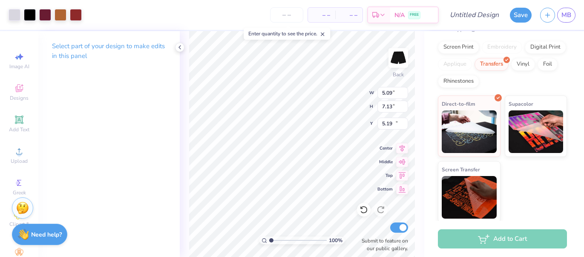
type input "10.16"
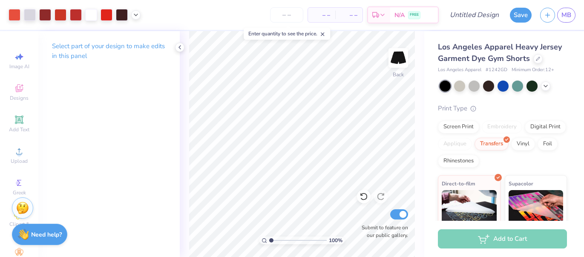
scroll to position [80, 0]
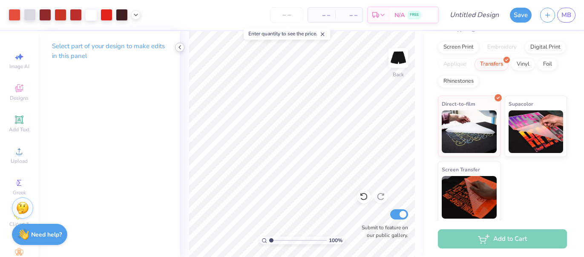
click at [181, 49] on icon at bounding box center [179, 47] width 7 height 7
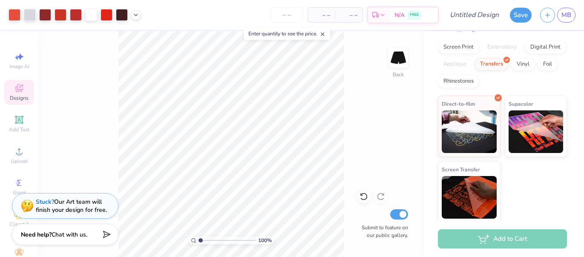
click at [14, 101] on span "Designs" at bounding box center [19, 98] width 19 height 7
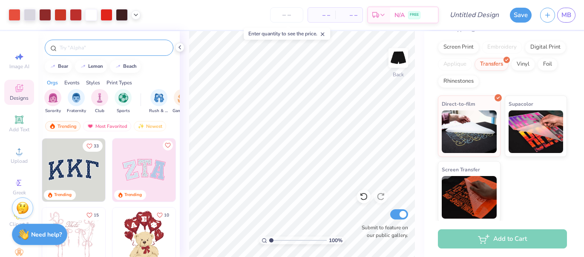
click at [93, 48] on input "text" at bounding box center [113, 47] width 109 height 9
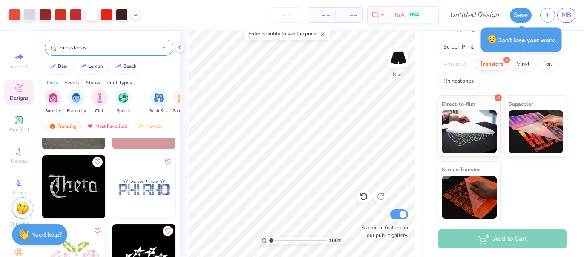
scroll to position [0, 0]
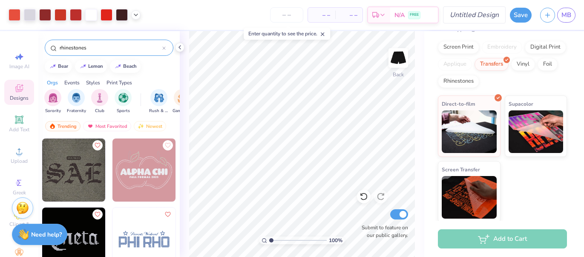
type input "rhinestones"
click at [478, 19] on input "Design Title" at bounding box center [485, 14] width 42 height 17
type input "urban"
click at [529, 19] on button "Save" at bounding box center [521, 13] width 22 height 15
click at [527, 17] on div "Save" at bounding box center [521, 15] width 22 height 15
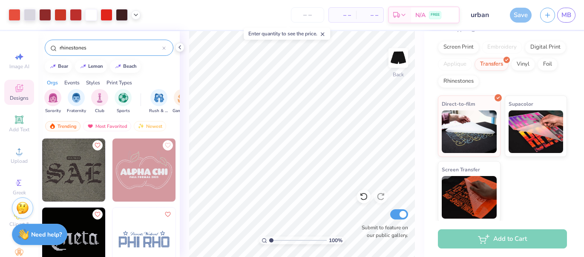
click at [520, 15] on div "Save" at bounding box center [521, 15] width 22 height 15
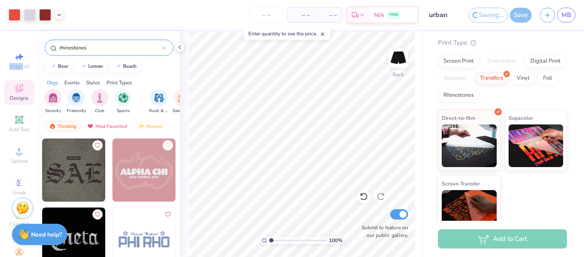
scroll to position [94, 0]
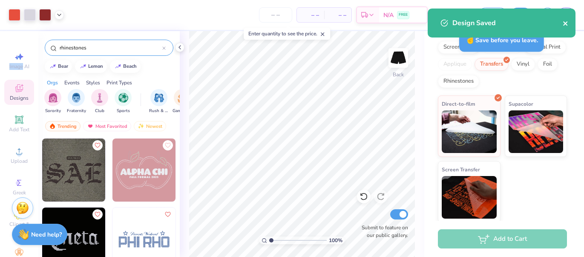
click at [563, 23] on icon "close" at bounding box center [565, 23] width 6 height 7
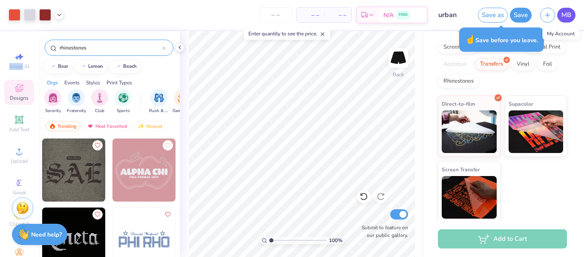
click at [562, 17] on span "MB" at bounding box center [566, 15] width 10 height 10
